Goal: Information Seeking & Learning: Find specific fact

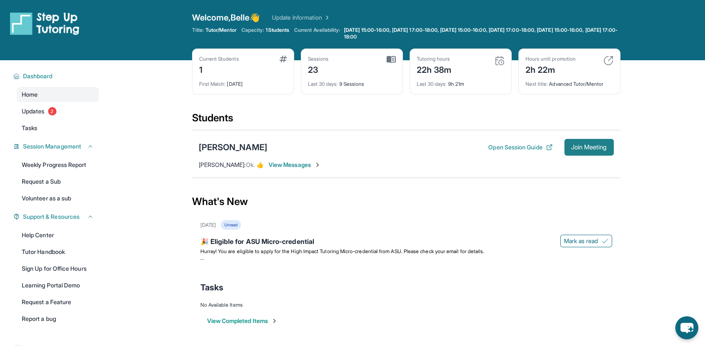
click at [573, 141] on button "Join Meeting" at bounding box center [588, 147] width 49 height 17
click at [228, 149] on div "[PERSON_NAME]" at bounding box center [233, 147] width 69 height 12
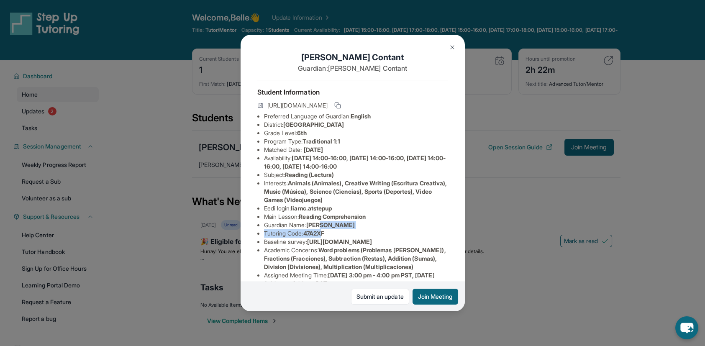
drag, startPoint x: 326, startPoint y: 237, endPoint x: 325, endPoint y: 228, distance: 9.8
click at [325, 228] on ul "Preferred Language of Guardian: English District: Riverside Unified School Dist…" at bounding box center [352, 229] width 191 height 234
click at [360, 238] on li "Tutoring Code : 47A2XF" at bounding box center [356, 233] width 184 height 8
drag, startPoint x: 294, startPoint y: 212, endPoint x: 336, endPoint y: 215, distance: 42.8
click at [336, 213] on li "Eedi login : liamc.atstepup" at bounding box center [356, 208] width 184 height 8
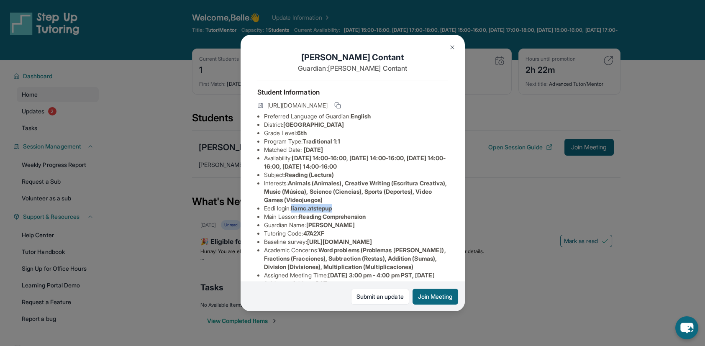
copy span "liamc.atstepup"
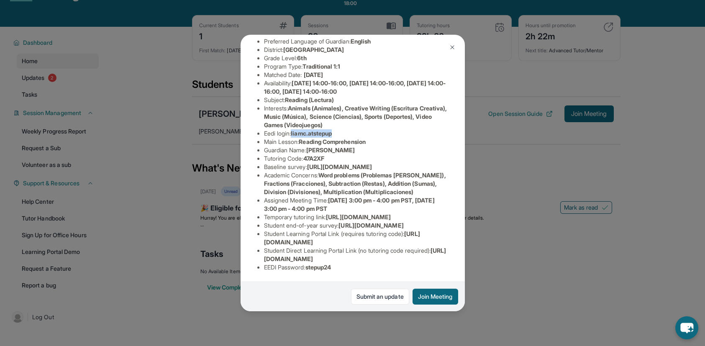
scroll to position [60, 0]
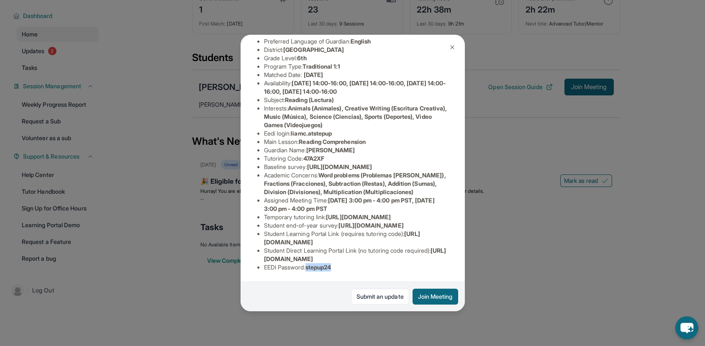
drag, startPoint x: 309, startPoint y: 261, endPoint x: 336, endPoint y: 265, distance: 27.5
click at [336, 265] on li "EEDI Password : stepup24" at bounding box center [356, 267] width 184 height 8
copy span "stepup24"
